Goal: Transaction & Acquisition: Purchase product/service

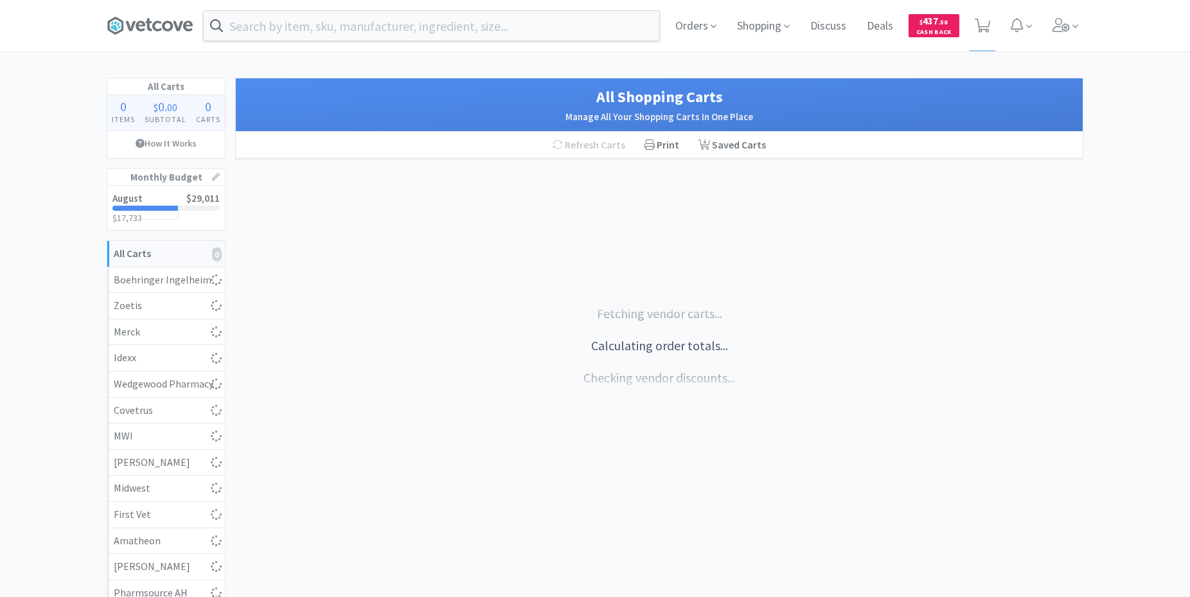
select select "1"
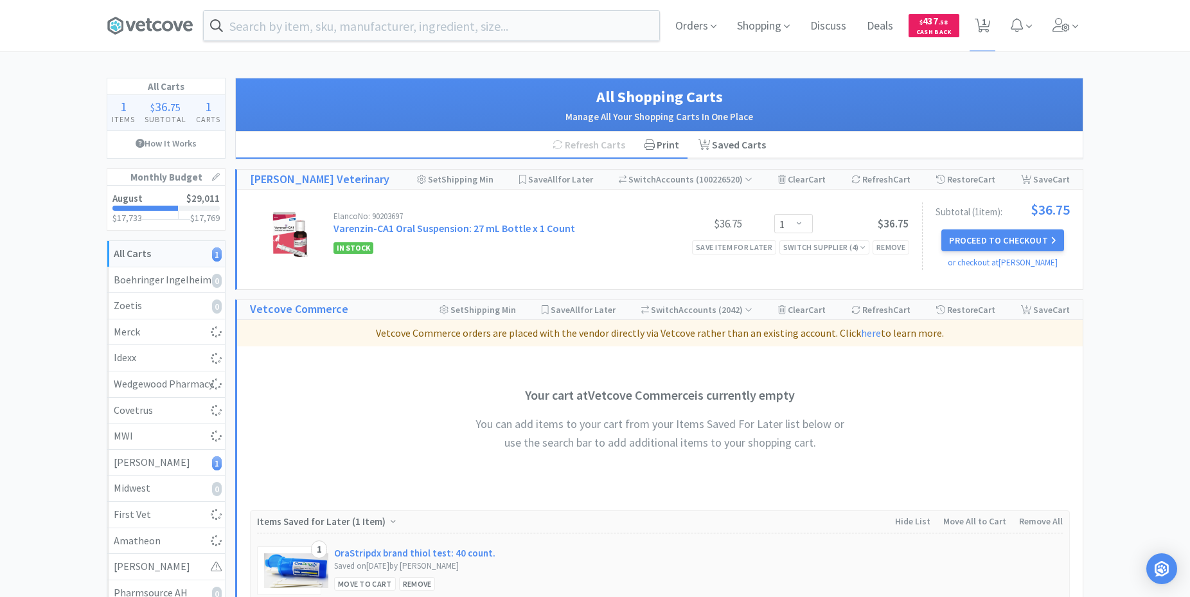
select select "1"
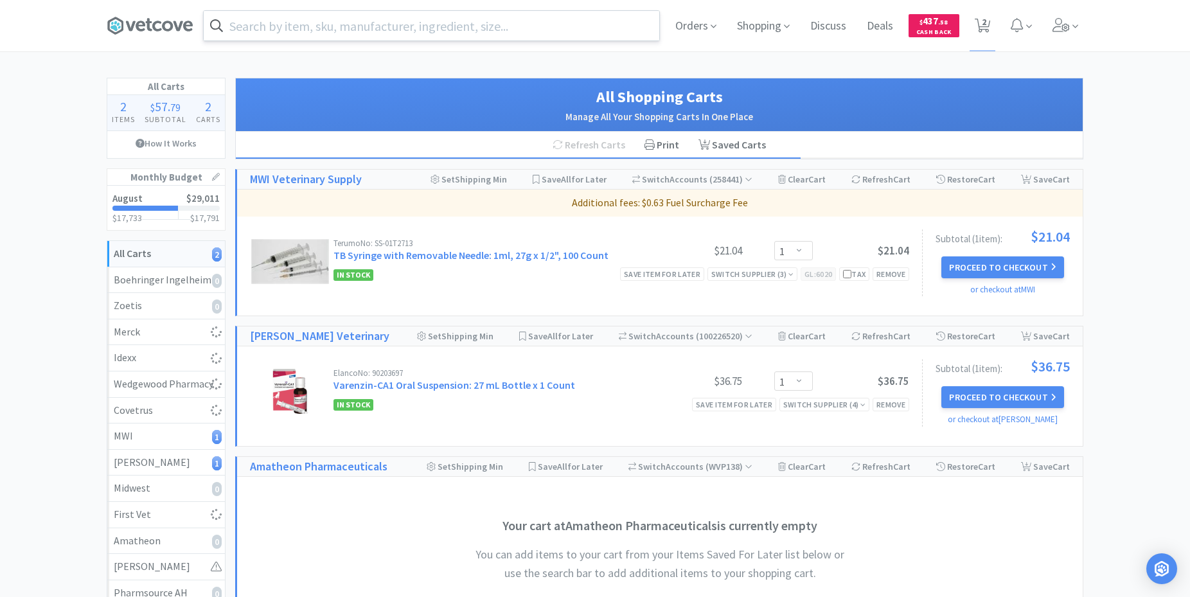
click at [291, 29] on input "text" at bounding box center [432, 26] width 456 height 30
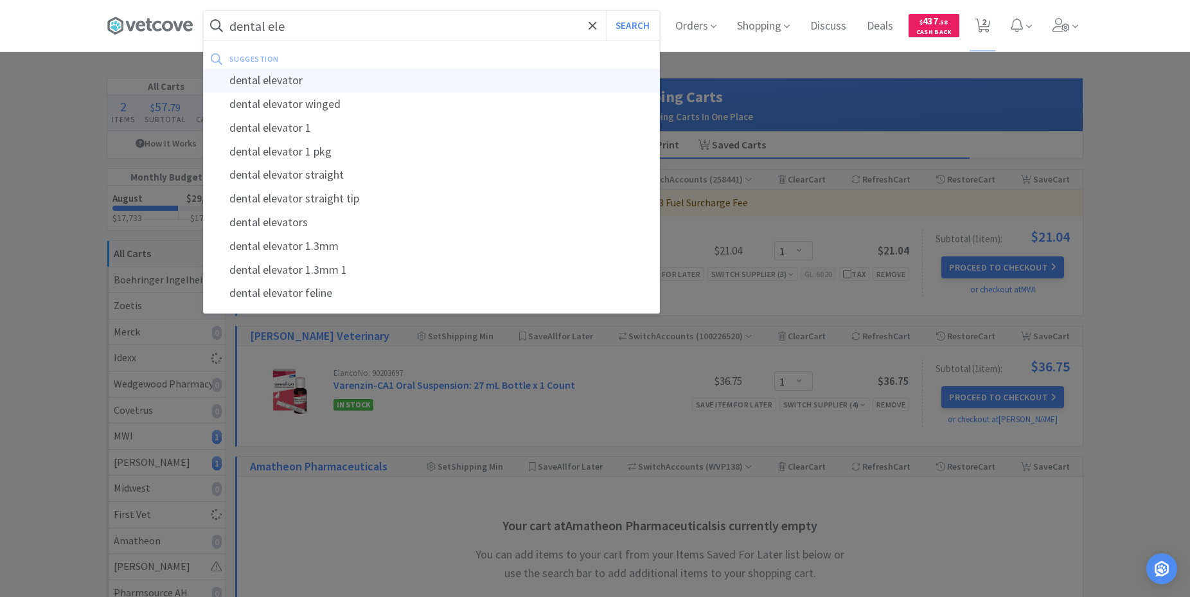
type input "dental ele"
click at [318, 74] on div "dental elevator" at bounding box center [432, 81] width 456 height 24
select select "1"
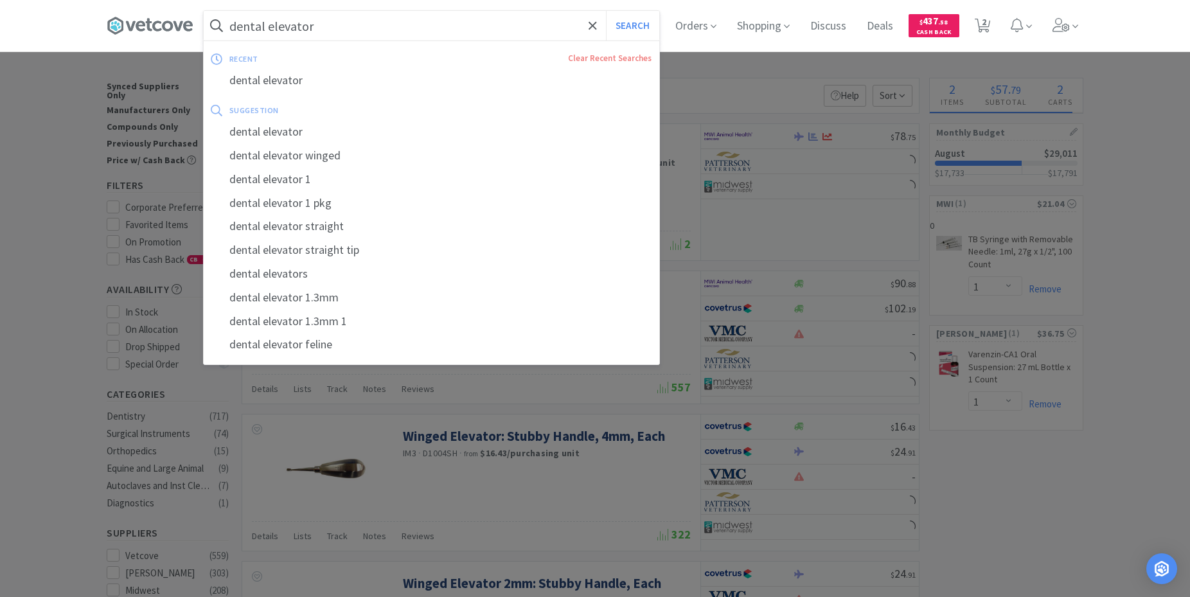
click at [348, 26] on input "dental elevator" at bounding box center [432, 26] width 456 height 30
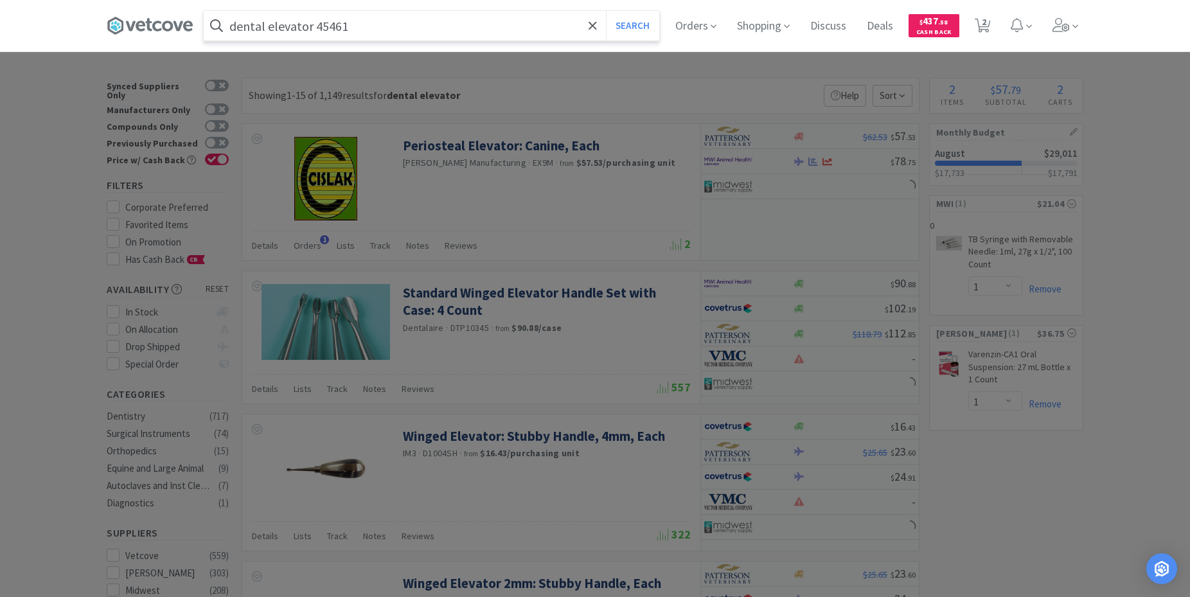
type input "dental elevator 45461"
click at [606, 11] on button "Search" at bounding box center [632, 26] width 53 height 30
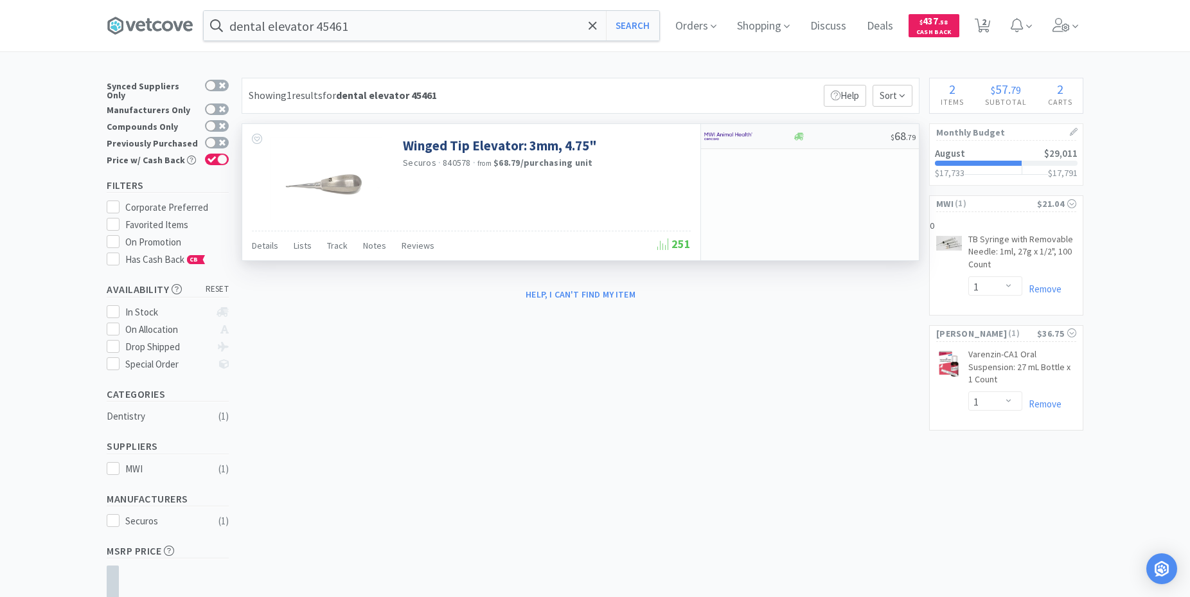
click at [770, 132] on div at bounding box center [739, 136] width 71 height 22
select select "1"
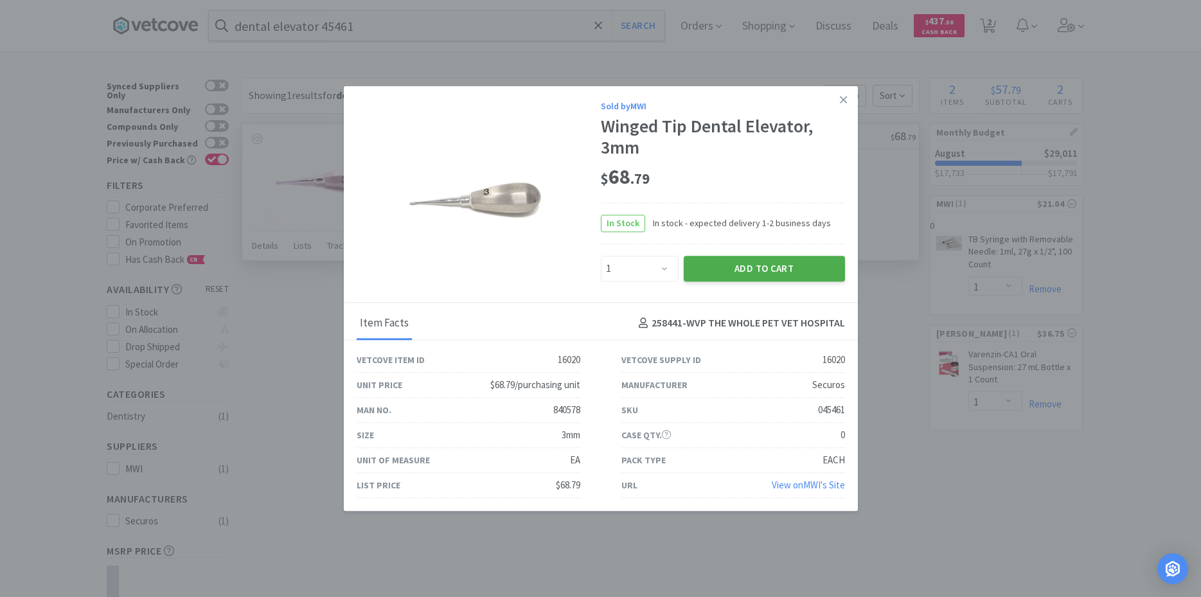
click at [769, 265] on button "Add to Cart" at bounding box center [764, 269] width 161 height 26
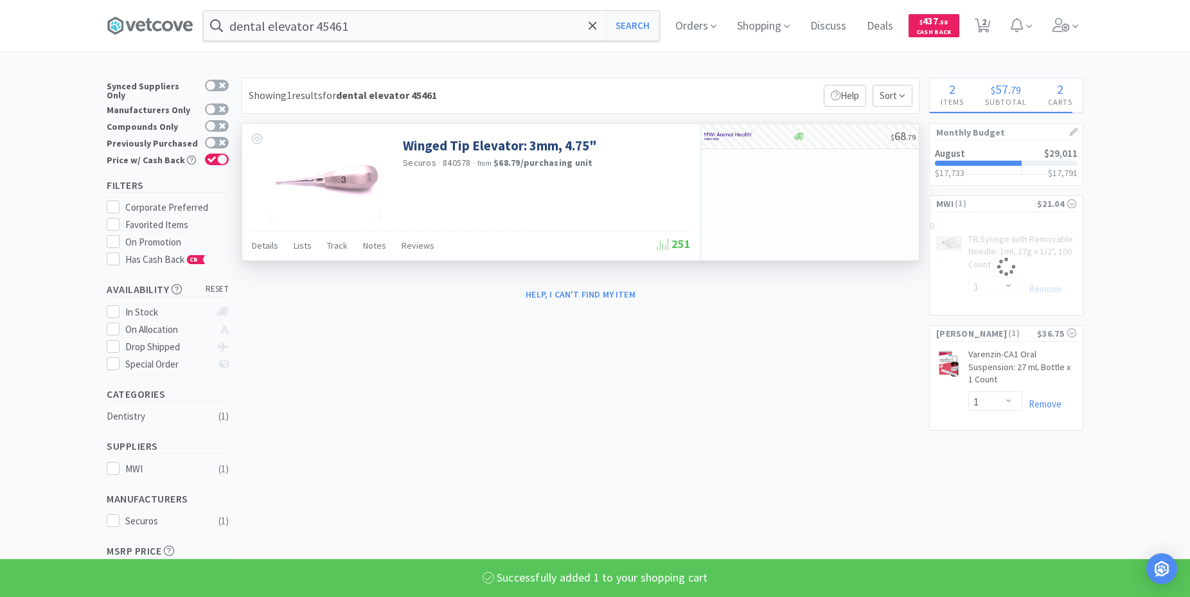
select select "1"
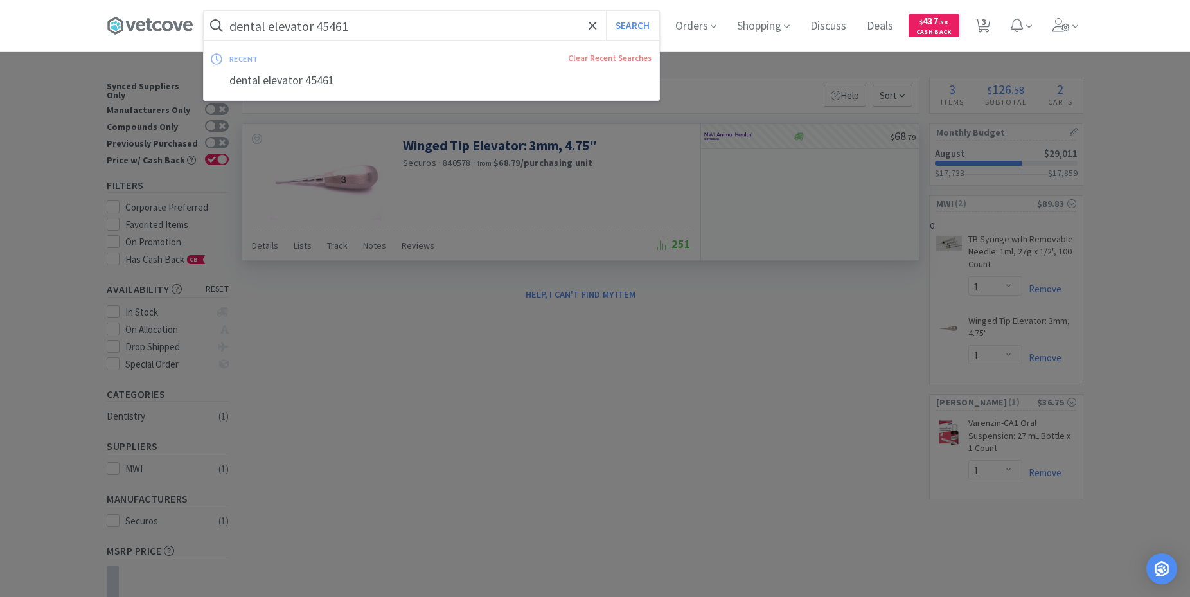
drag, startPoint x: 403, startPoint y: 21, endPoint x: 53, endPoint y: 46, distance: 350.5
click at [204, 40] on input "dental elevator 45461" at bounding box center [432, 26] width 456 height 30
drag, startPoint x: 432, startPoint y: 31, endPoint x: 28, endPoint y: 66, distance: 405.7
click at [204, 40] on input "dental elevator 45461" at bounding box center [432, 26] width 456 height 30
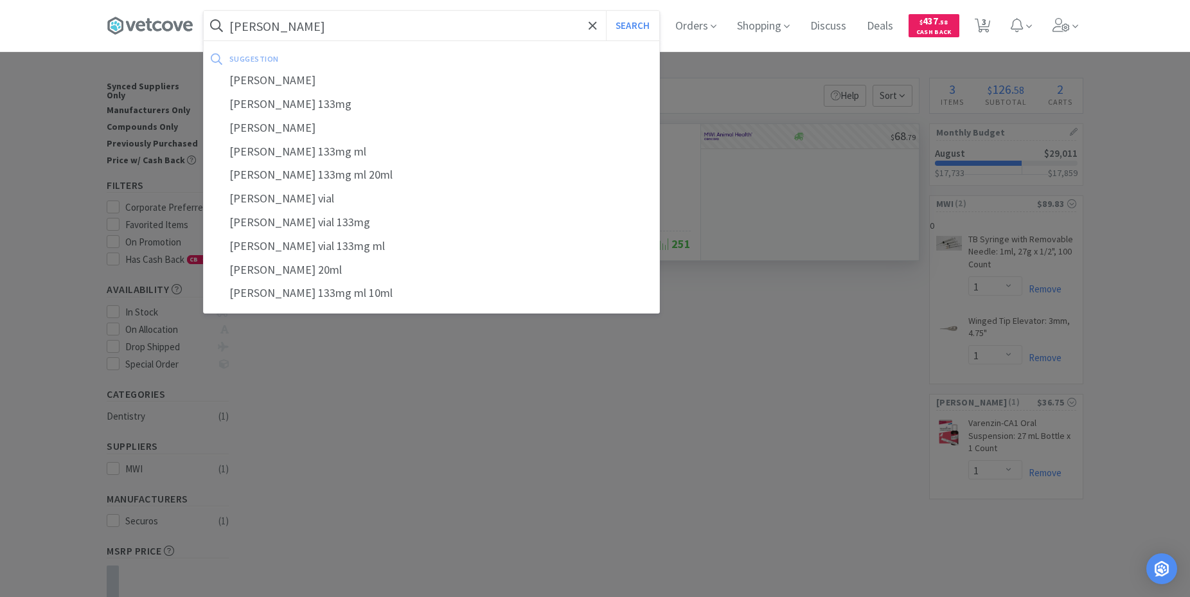
type input "[PERSON_NAME]"
click at [606, 11] on button "Search" at bounding box center [632, 26] width 53 height 30
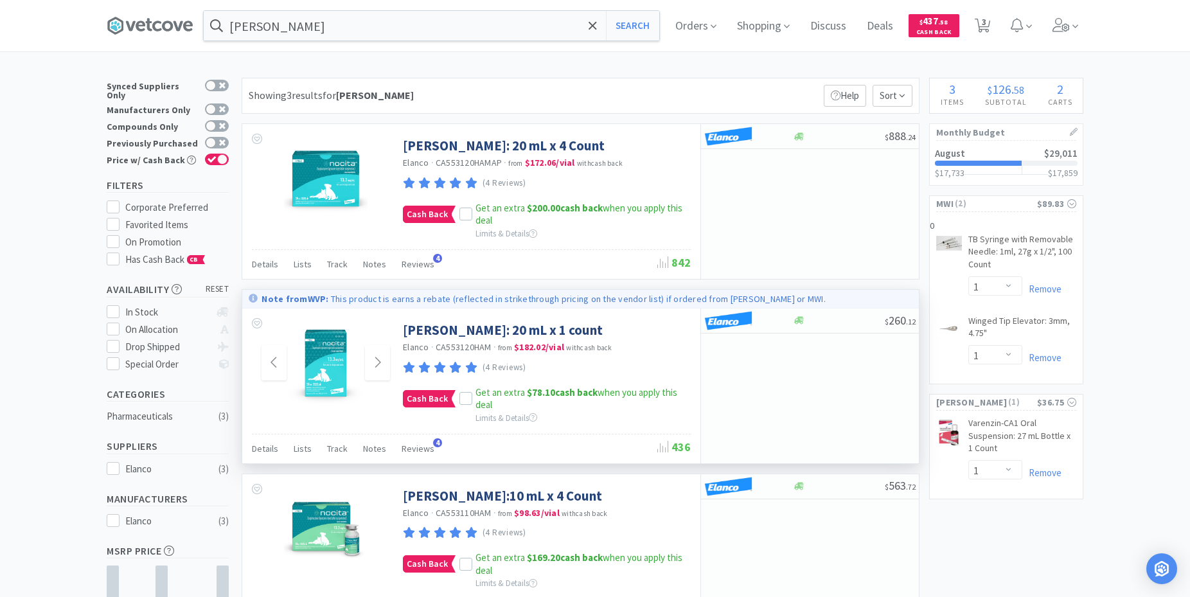
click at [332, 360] on img at bounding box center [326, 363] width 84 height 84
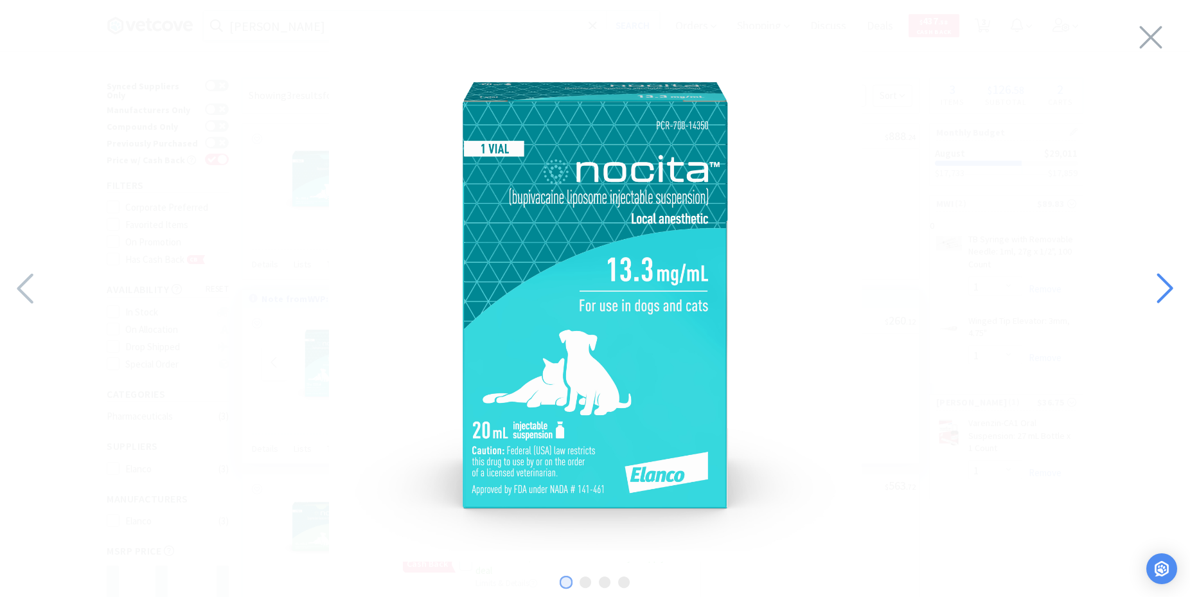
click at [1168, 281] on icon at bounding box center [1164, 289] width 28 height 44
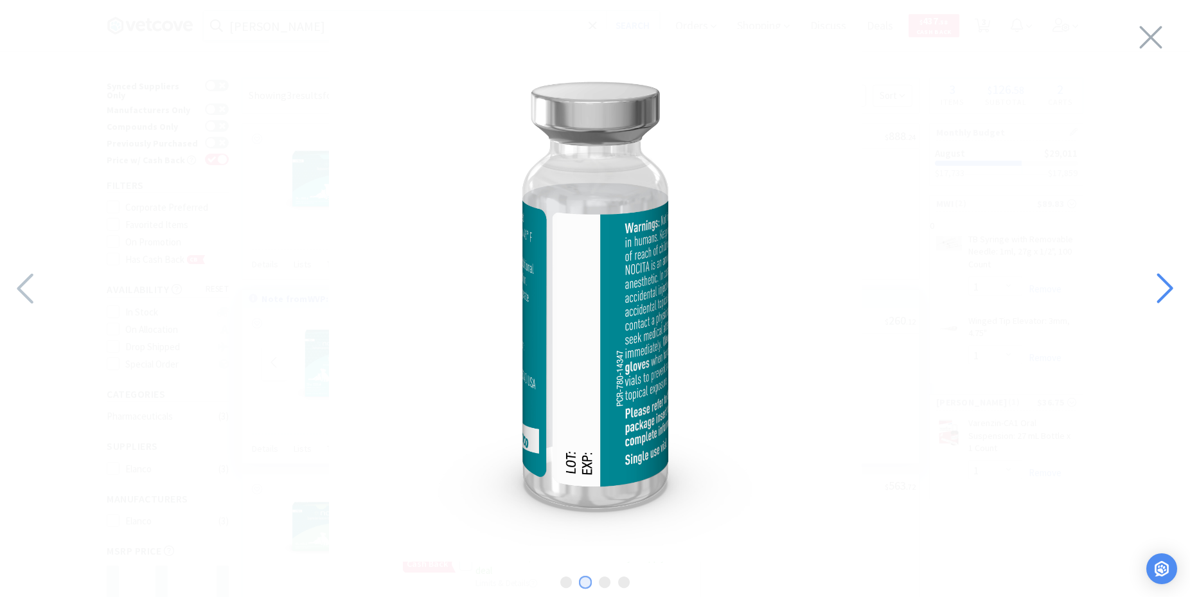
click at [1168, 282] on icon at bounding box center [1164, 289] width 28 height 44
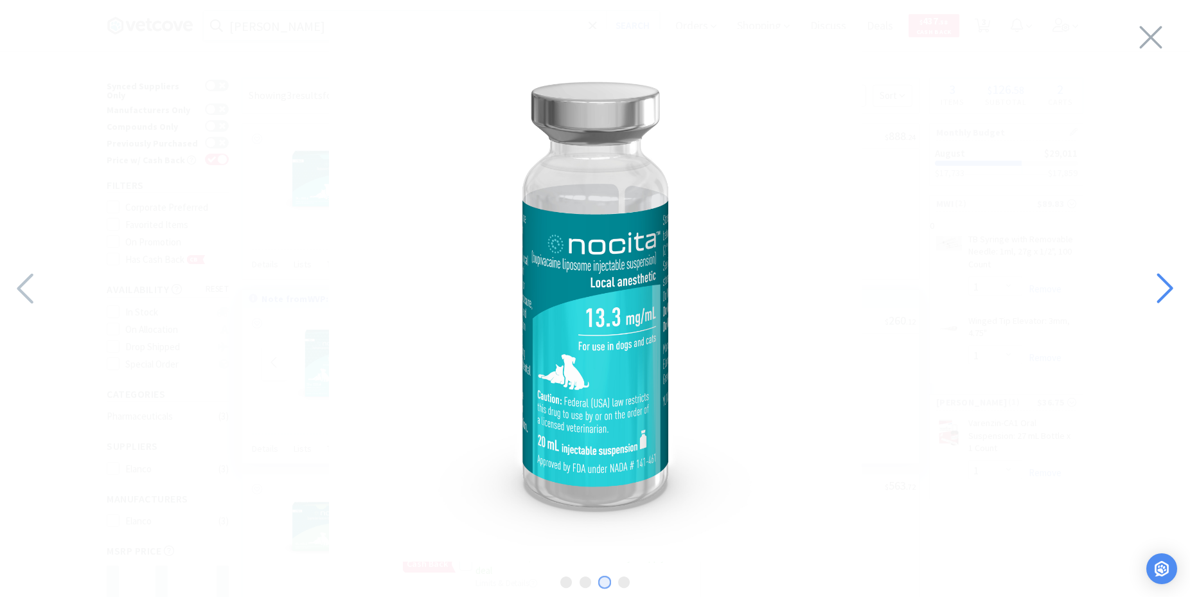
click at [1160, 282] on icon at bounding box center [1164, 289] width 28 height 44
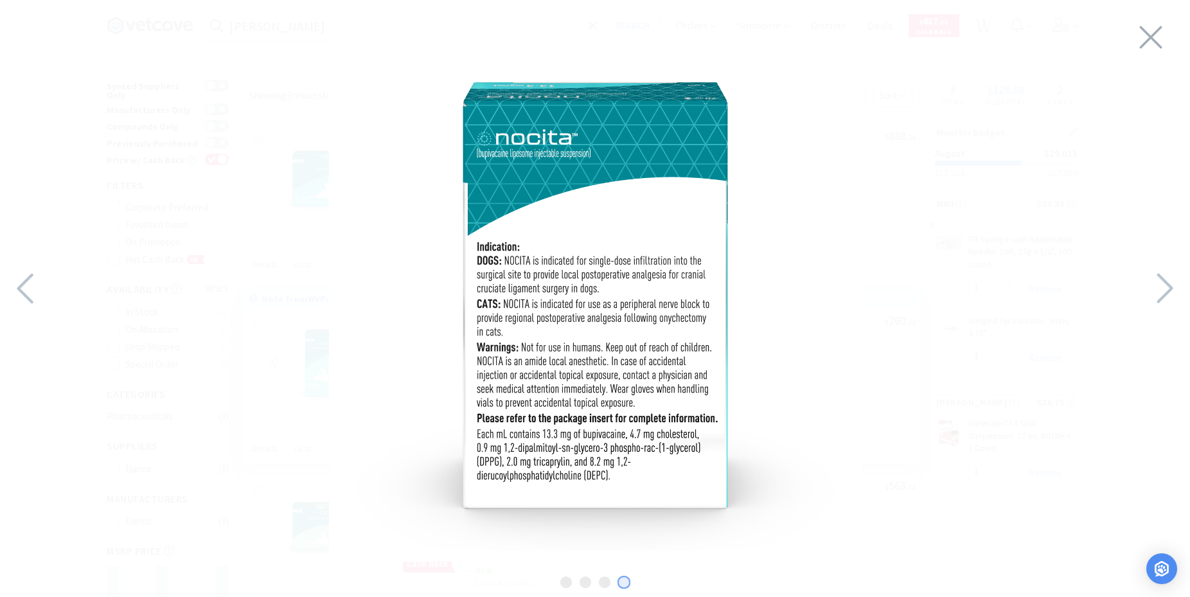
click at [1137, 33] on div at bounding box center [595, 295] width 1190 height 565
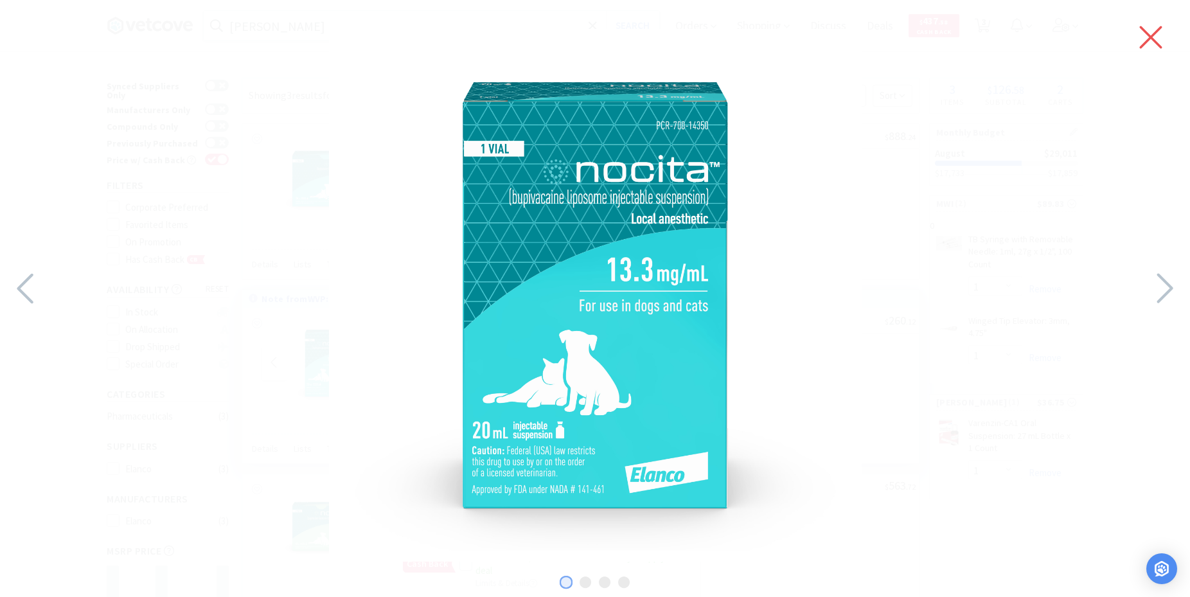
click at [1145, 32] on icon at bounding box center [1151, 37] width 22 height 22
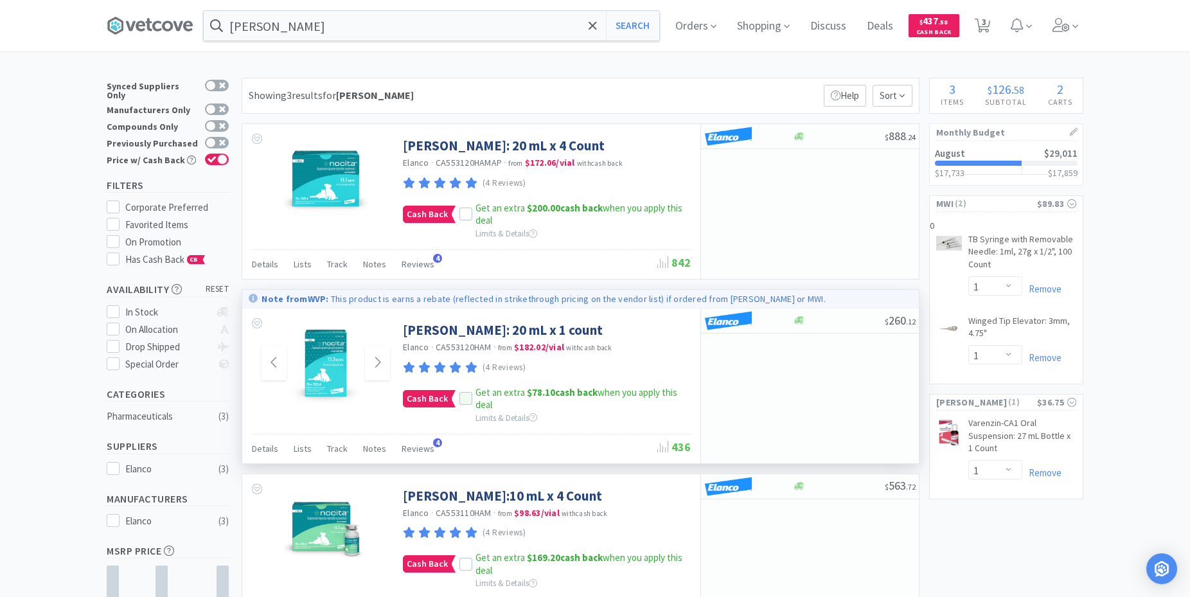
click at [592, 392] on strong "$78.10 cash back" at bounding box center [562, 392] width 71 height 12
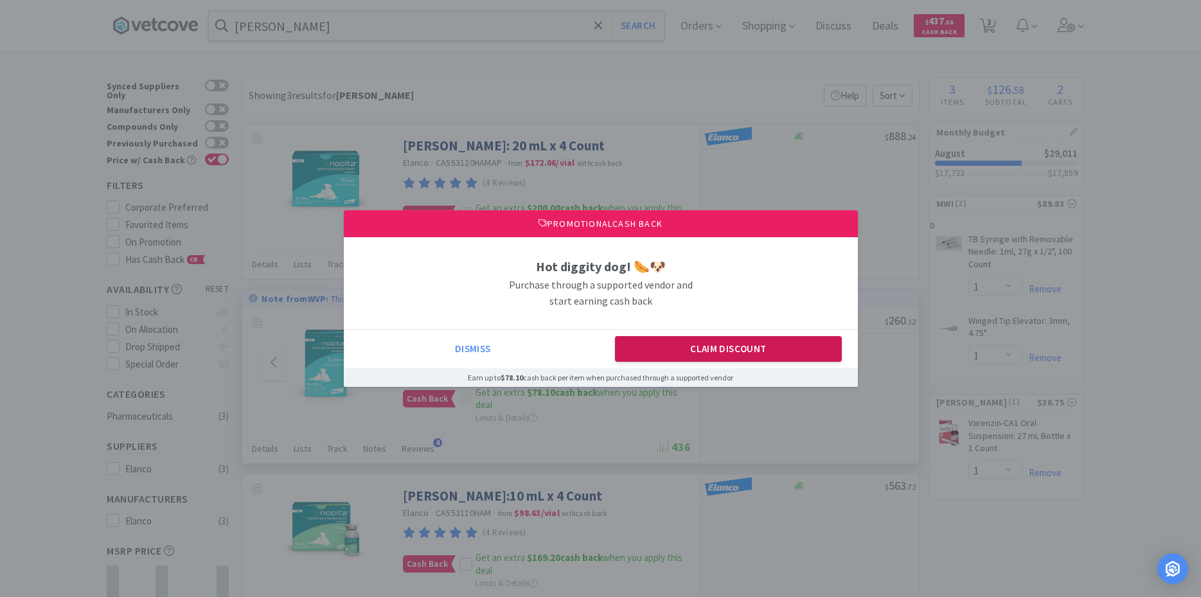
click at [731, 343] on button "Claim Discount" at bounding box center [728, 349] width 227 height 26
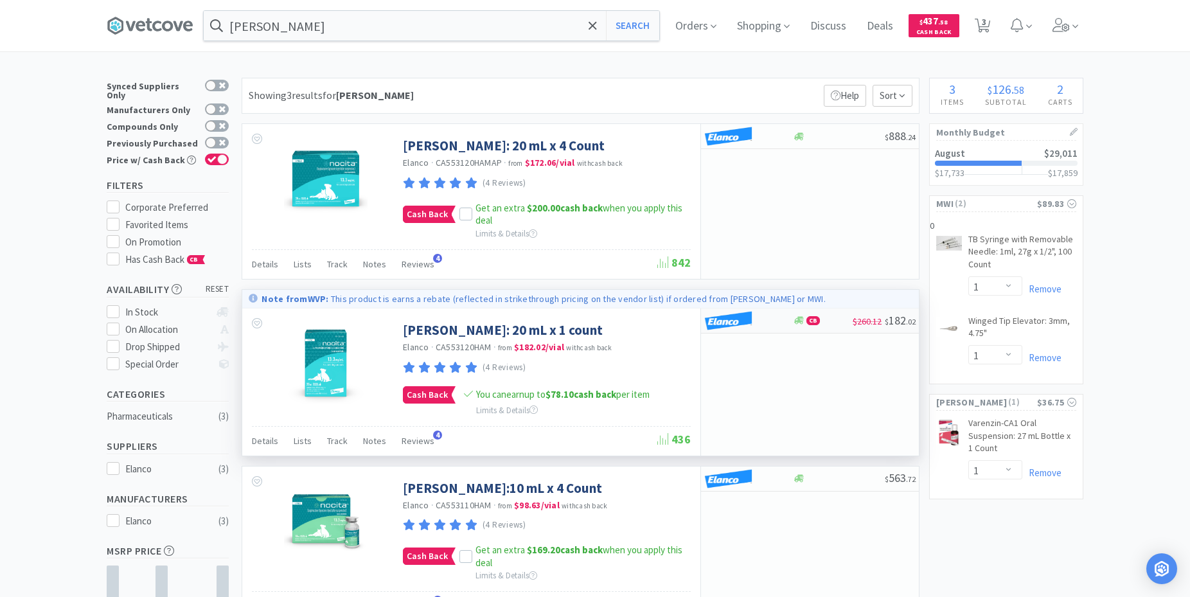
click at [843, 317] on div "CB" at bounding box center [822, 321] width 60 height 10
select select "1"
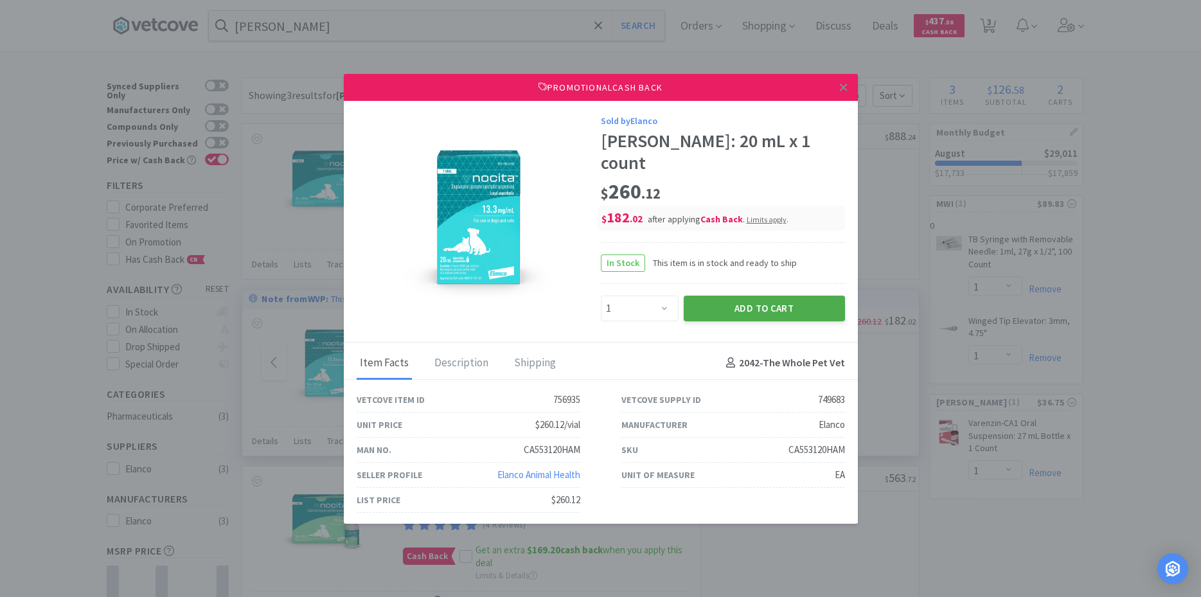
click at [745, 296] on button "Add to Cart" at bounding box center [764, 309] width 161 height 26
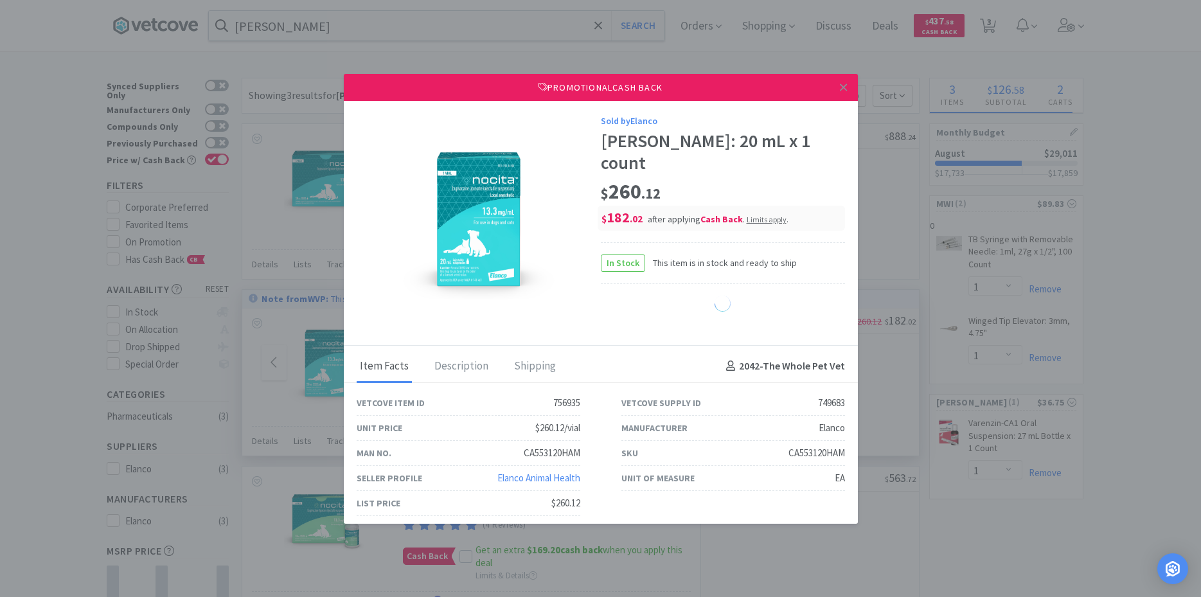
select select "1"
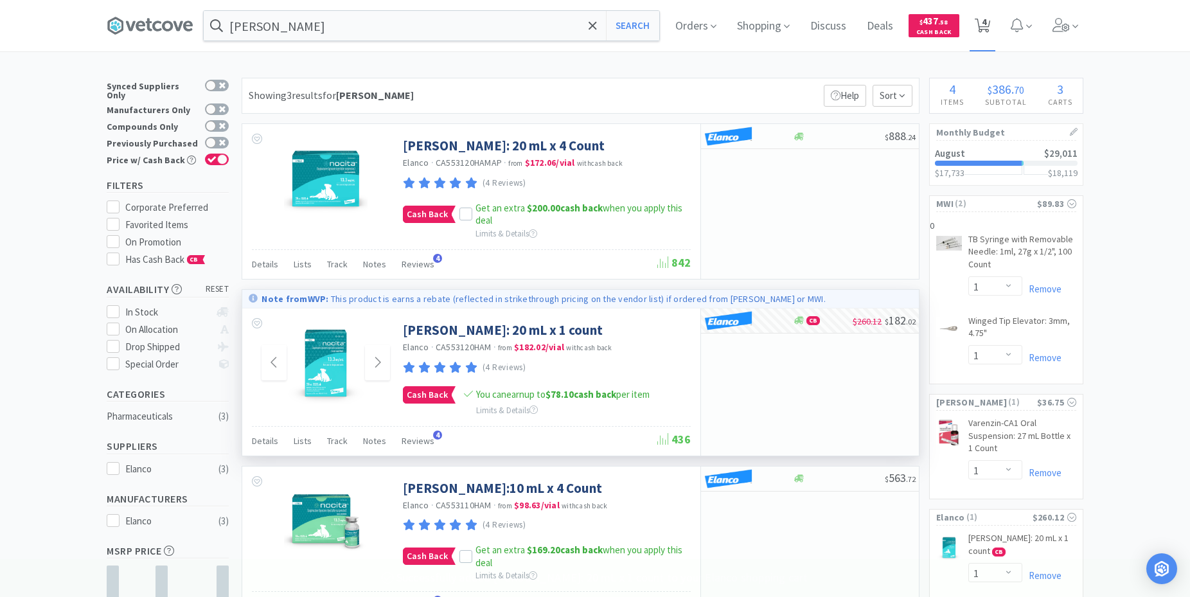
click at [987, 28] on icon at bounding box center [983, 26] width 16 height 14
select select "1"
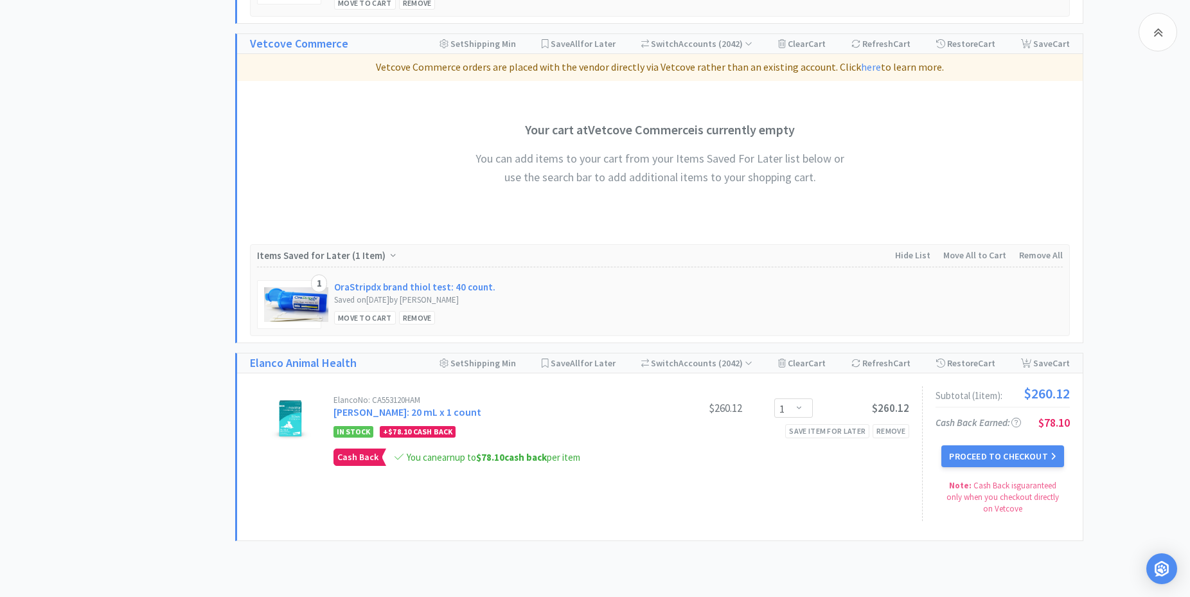
scroll to position [862, 0]
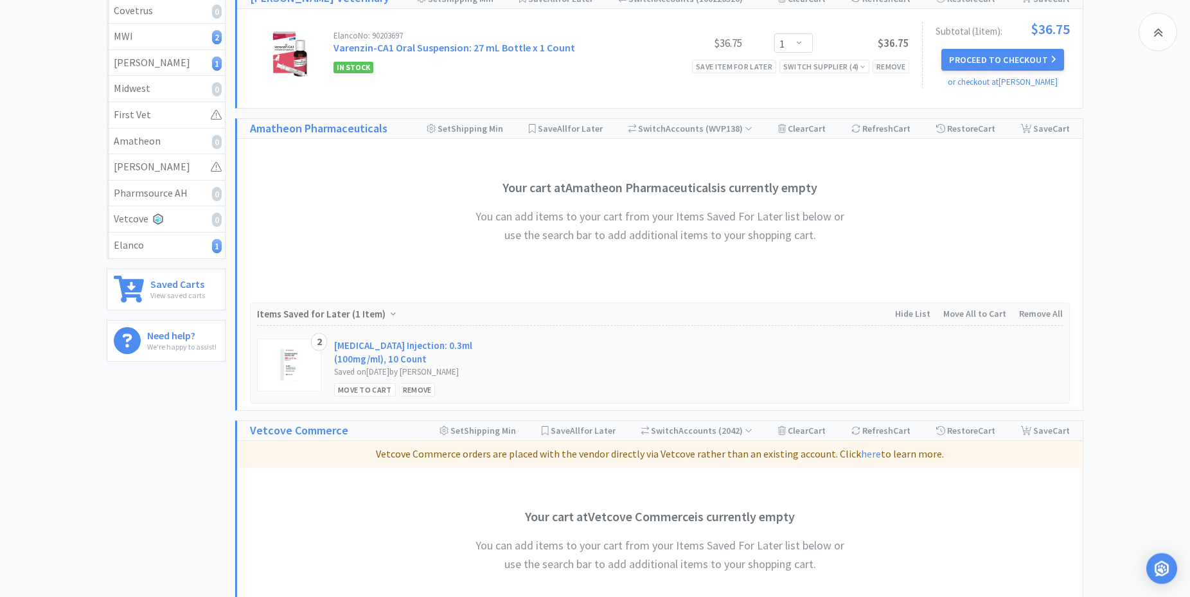
scroll to position [0, 0]
